Goal: Task Accomplishment & Management: Manage account settings

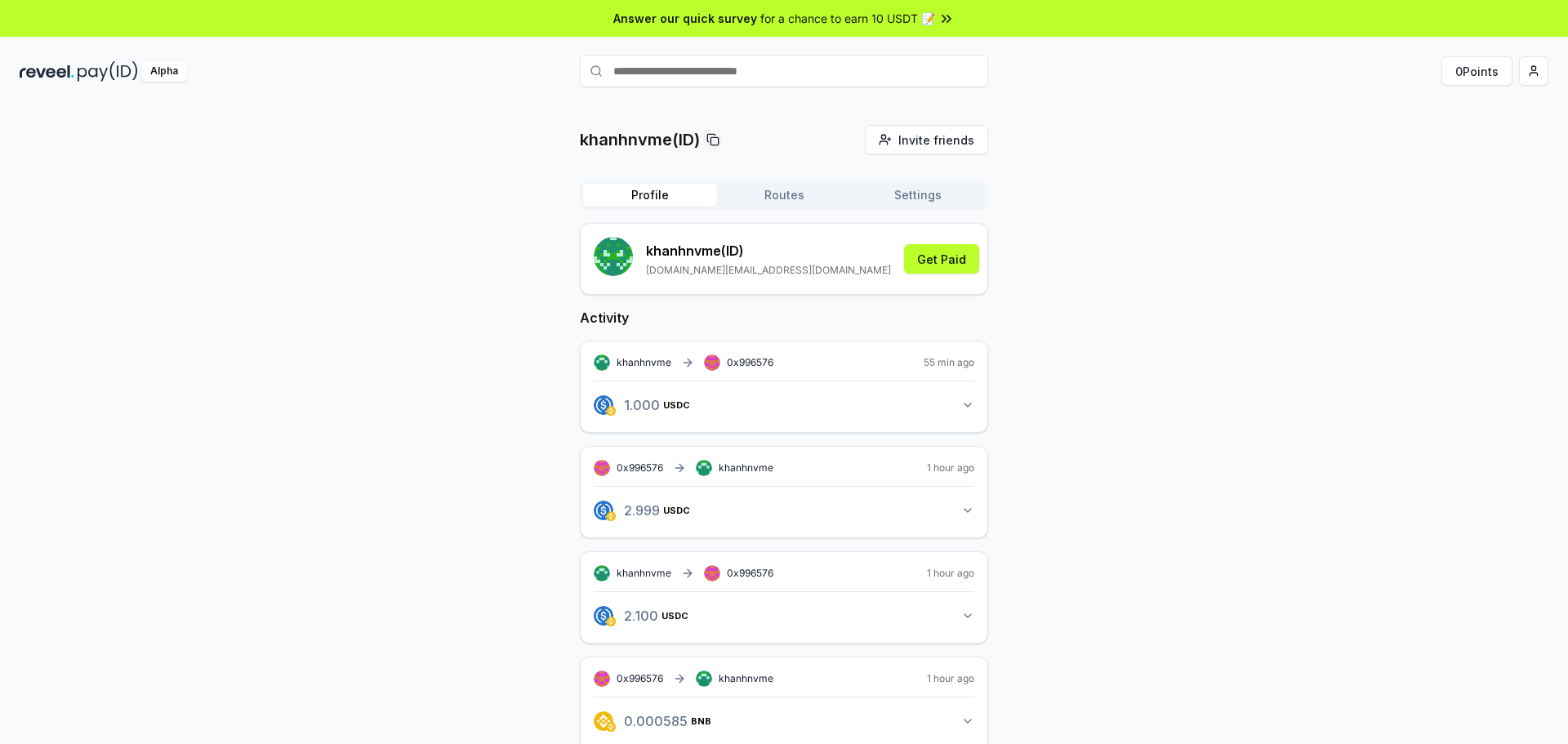
click at [772, 191] on button "Routes" at bounding box center [784, 195] width 134 height 23
click at [643, 204] on button "Profile" at bounding box center [649, 195] width 134 height 23
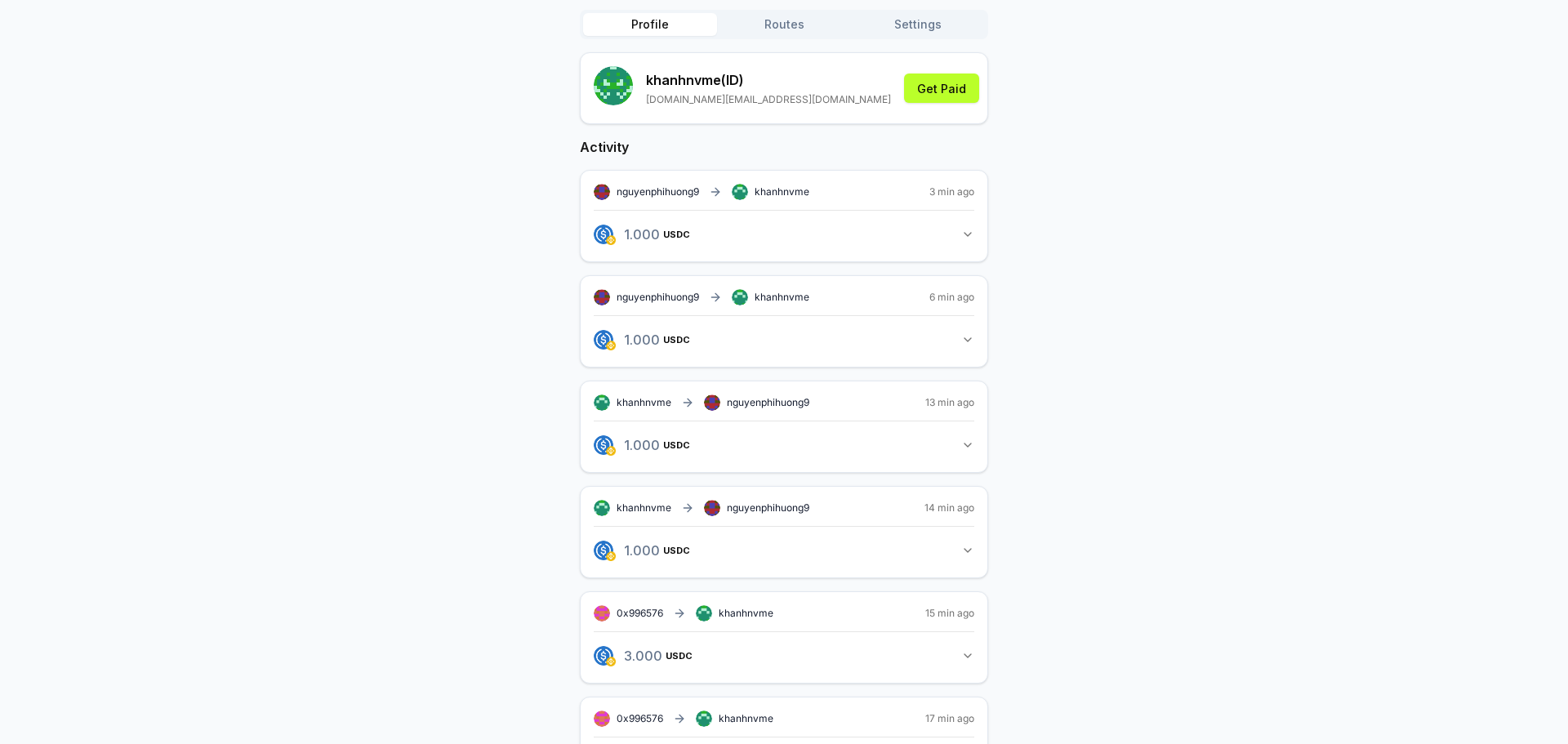
scroll to position [163, 0]
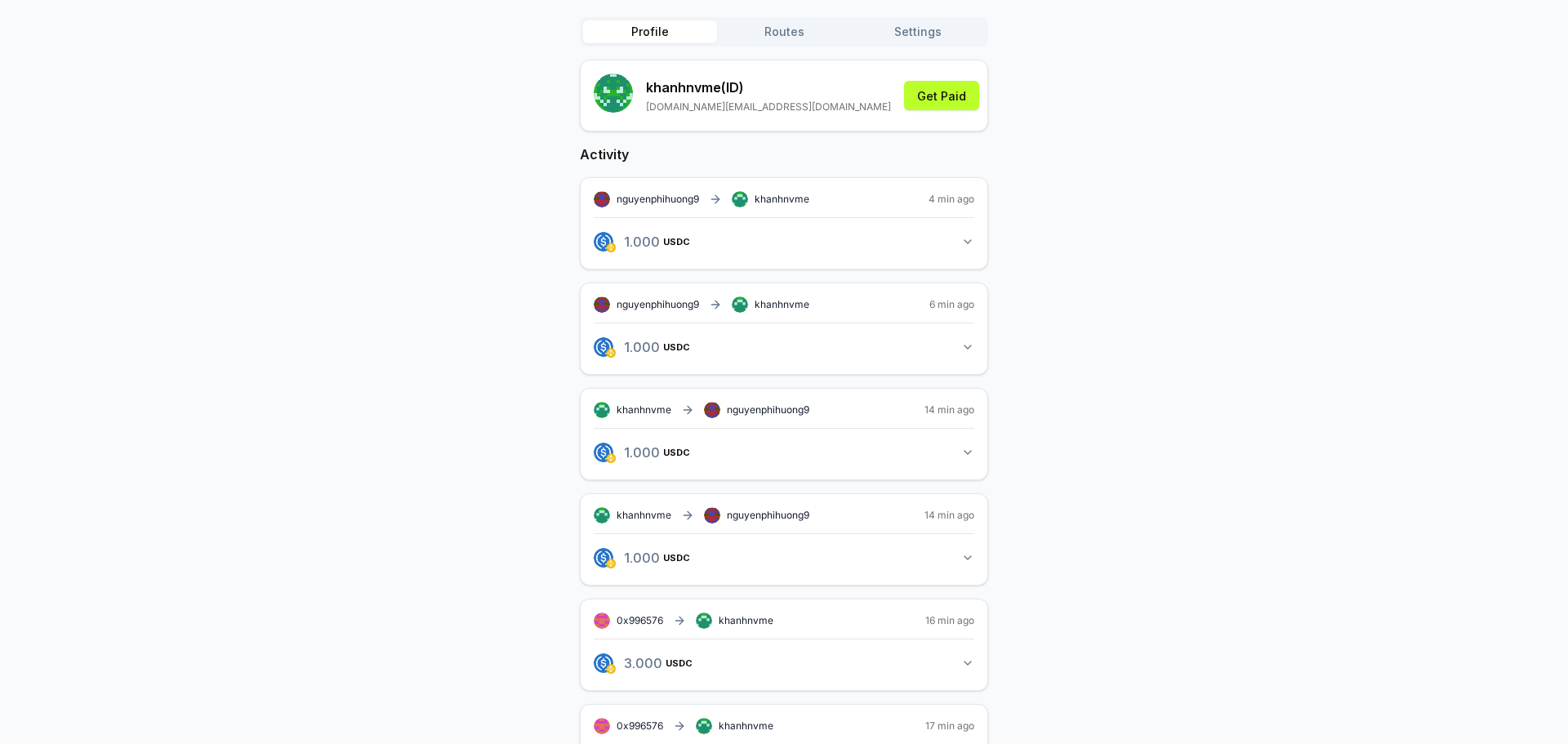
click at [958, 354] on button "1.000 USDC 1 USDC" at bounding box center [784, 347] width 380 height 28
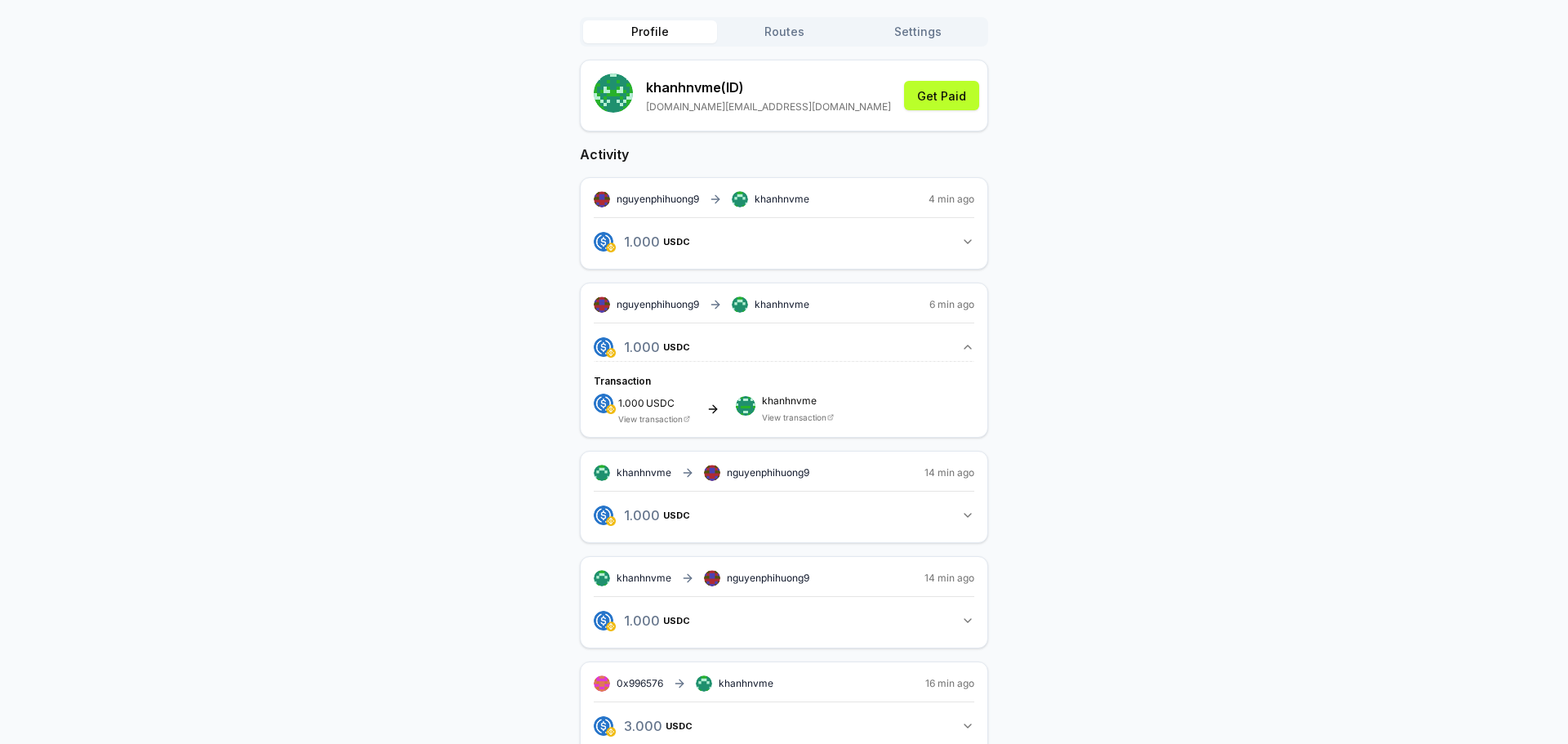
click at [961, 350] on icon "button" at bounding box center [967, 347] width 13 height 13
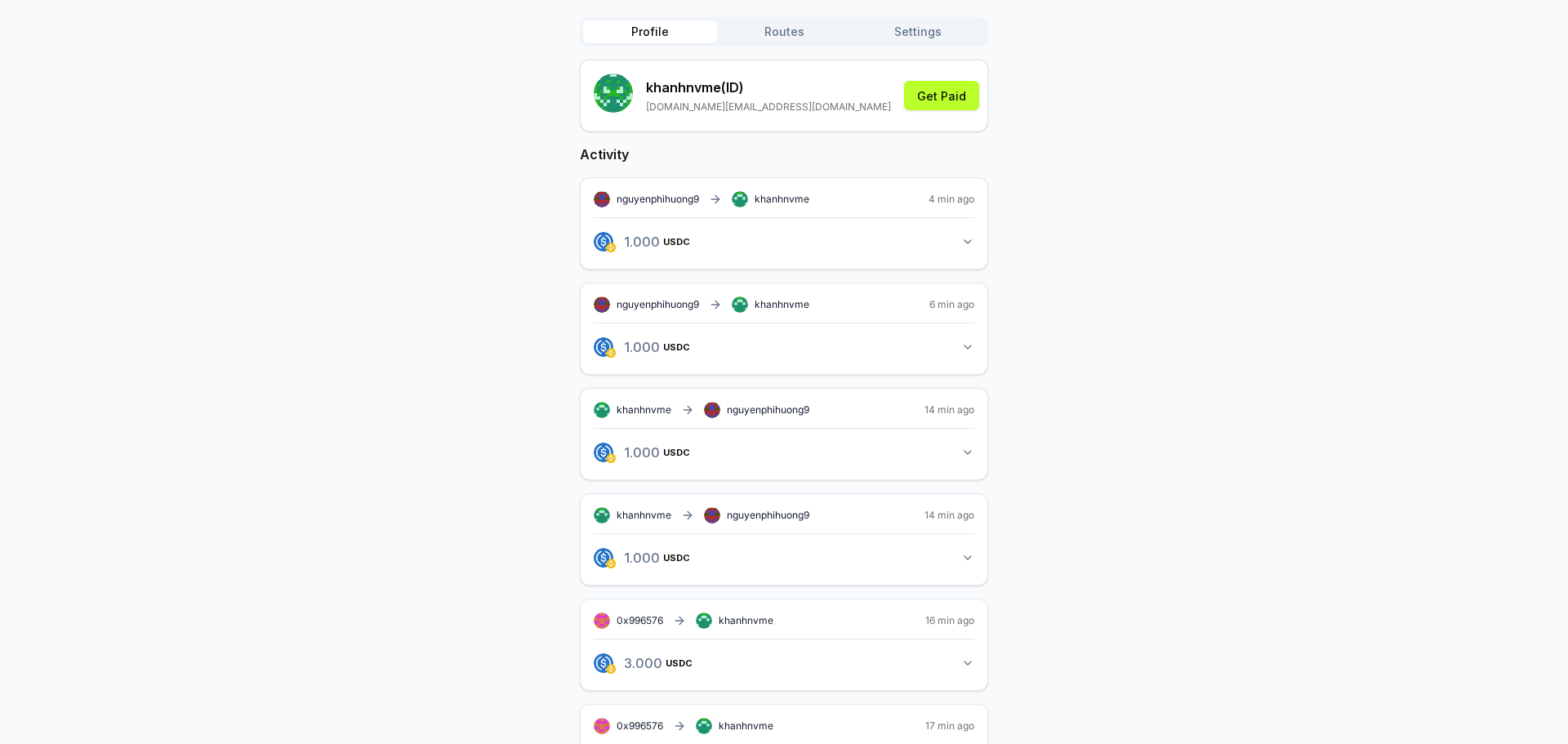
click at [964, 245] on icon "button" at bounding box center [967, 241] width 13 height 13
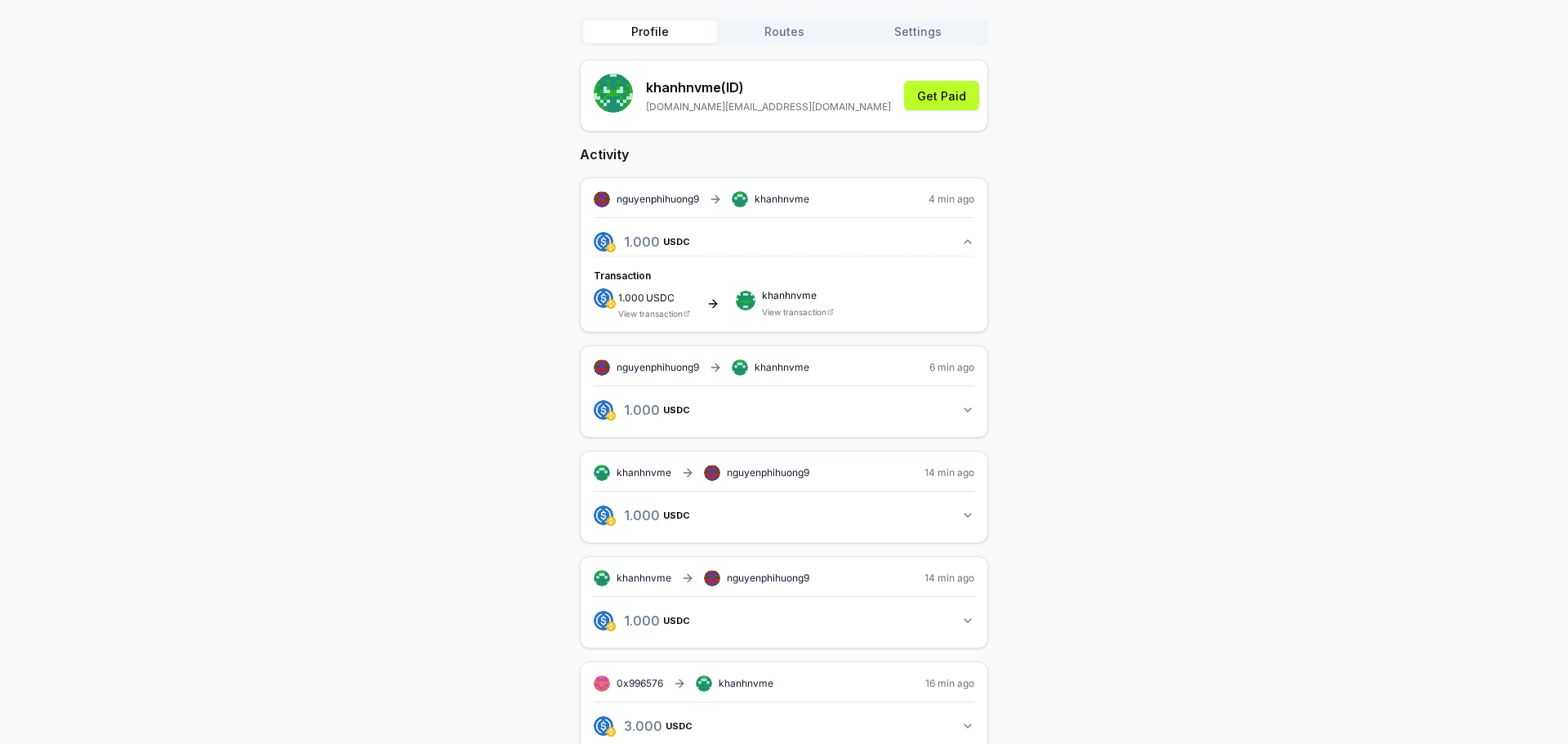
click at [964, 245] on icon "button" at bounding box center [967, 241] width 13 height 13
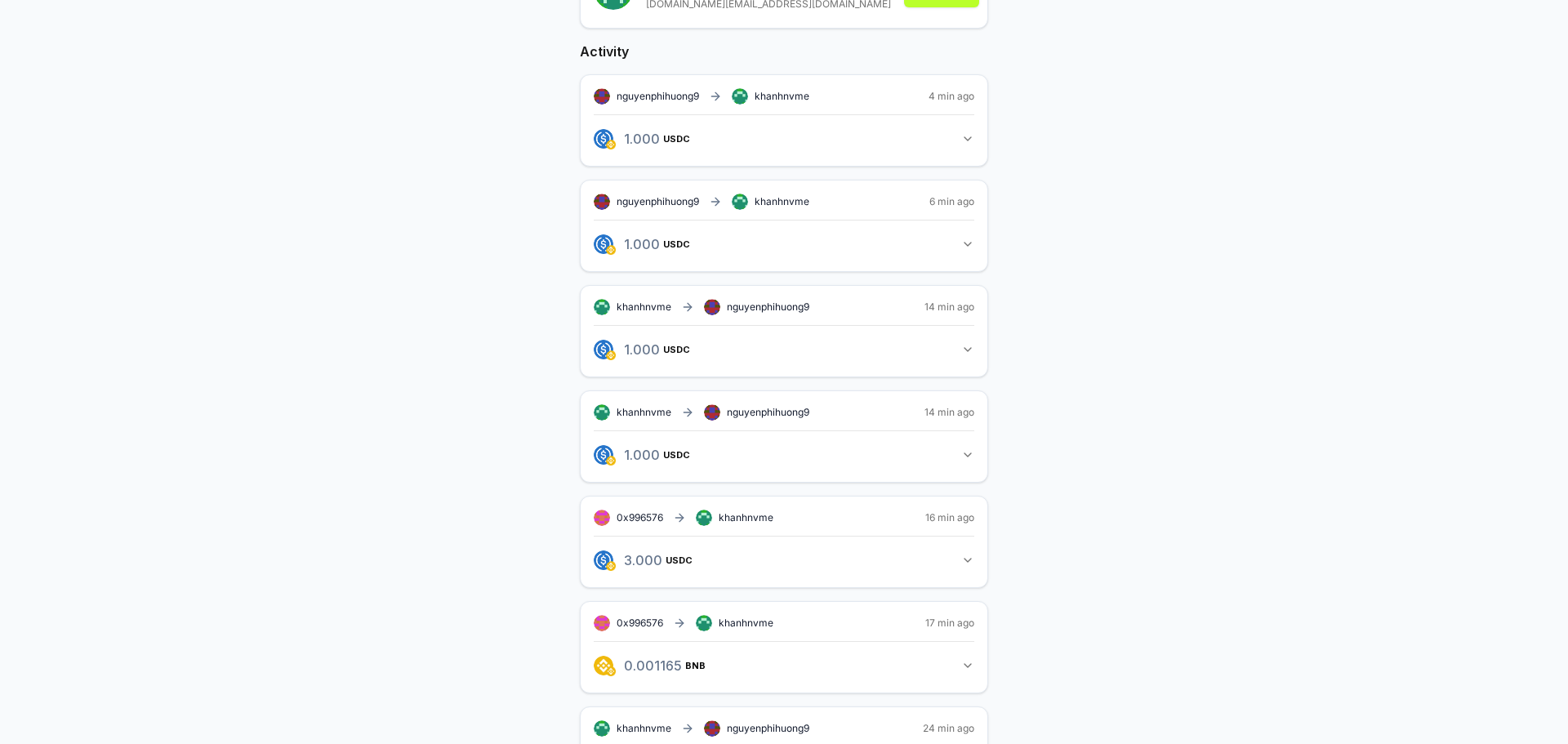
scroll to position [245, 0]
